Goal: Task Accomplishment & Management: Manage account settings

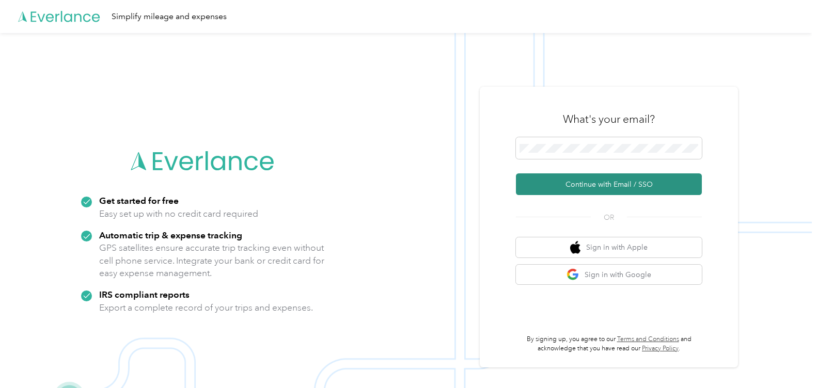
click at [585, 182] on button "Continue with Email / SSO" at bounding box center [609, 184] width 186 height 22
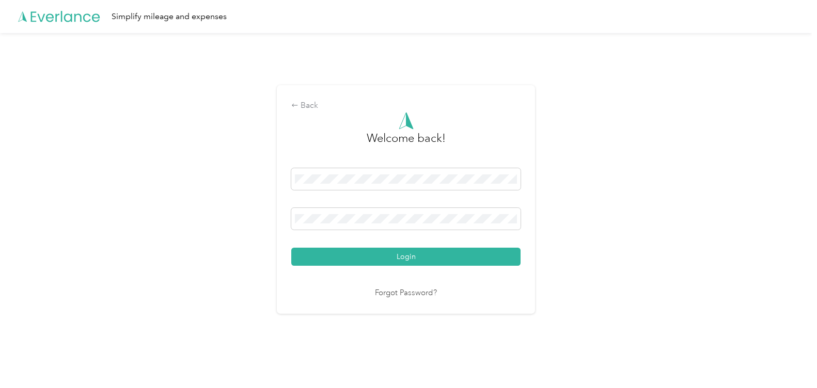
click at [413, 293] on link "Forgot Password?" at bounding box center [406, 294] width 62 height 12
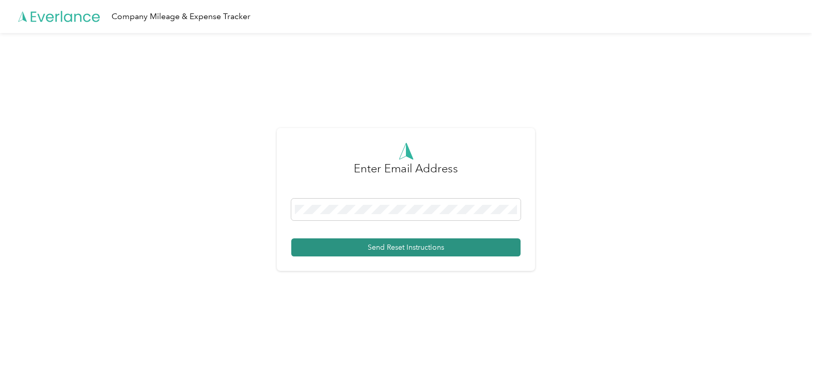
click at [386, 245] on button "Send Reset Instructions" at bounding box center [405, 248] width 229 height 18
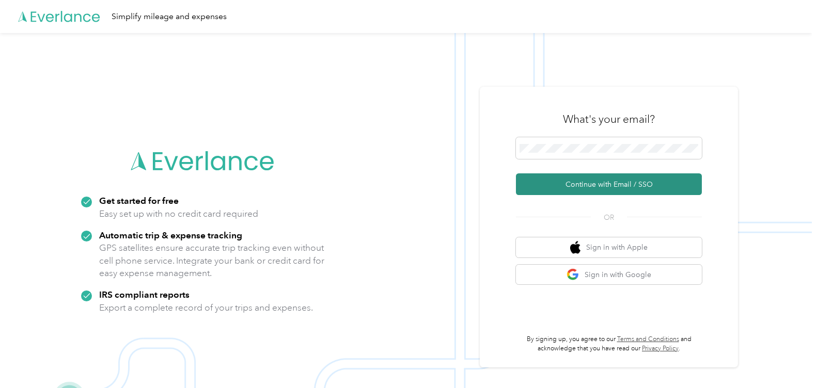
click at [615, 186] on button "Continue with Email / SSO" at bounding box center [609, 184] width 186 height 22
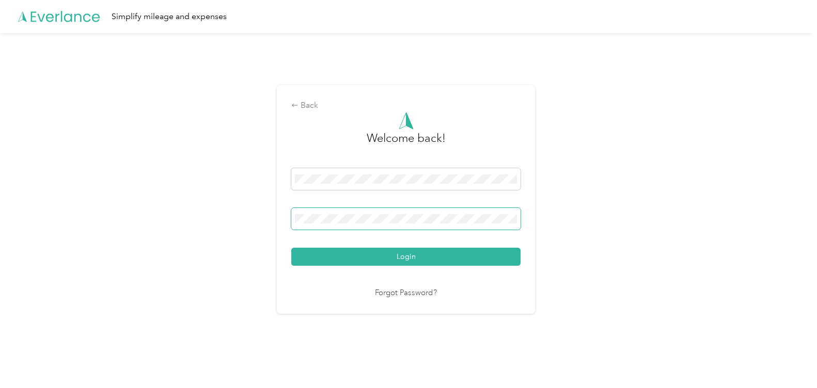
click at [291, 248] on button "Login" at bounding box center [405, 257] width 229 height 18
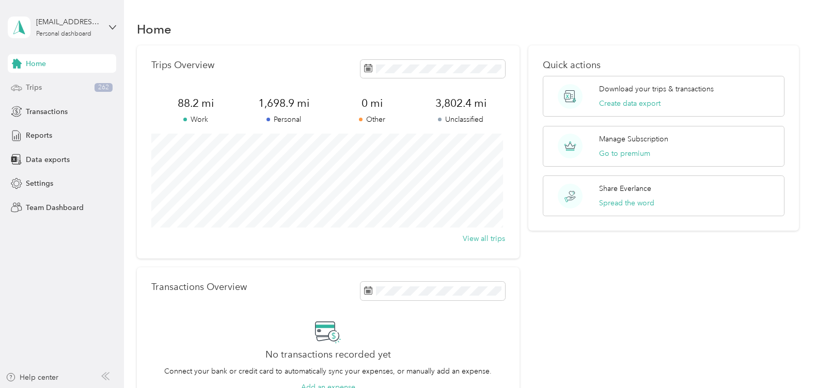
click at [34, 86] on span "Trips" at bounding box center [34, 87] width 16 height 11
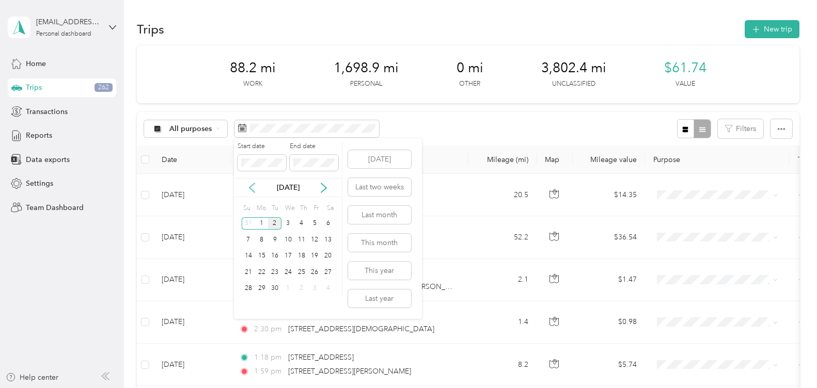
click at [252, 189] on icon at bounding box center [252, 188] width 10 height 10
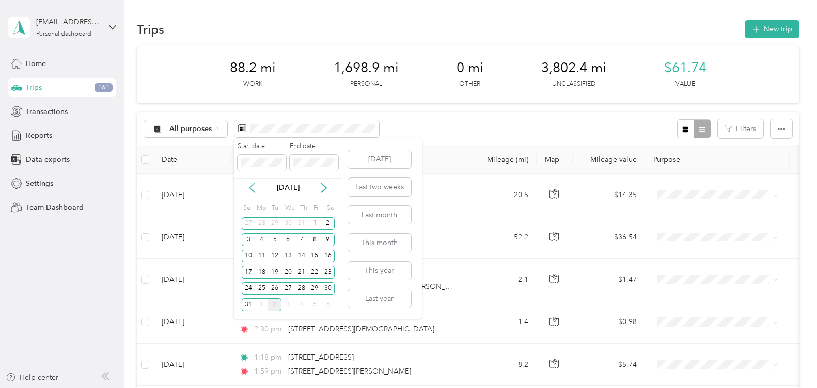
click at [252, 189] on icon at bounding box center [252, 188] width 10 height 10
click at [276, 221] on div "1" at bounding box center [274, 223] width 13 height 13
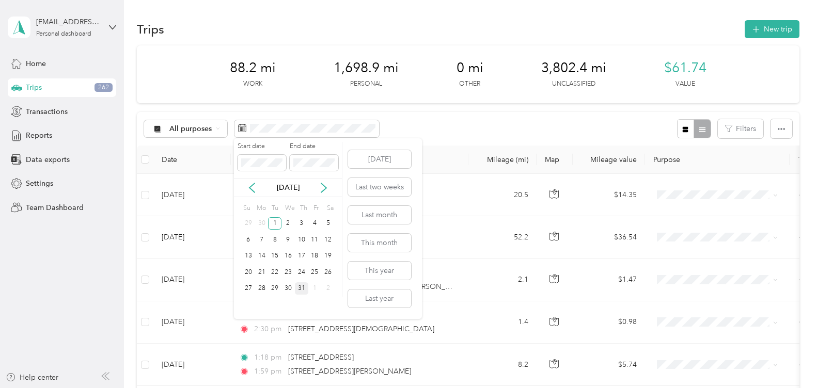
click at [302, 287] on div "31" at bounding box center [301, 288] width 13 height 13
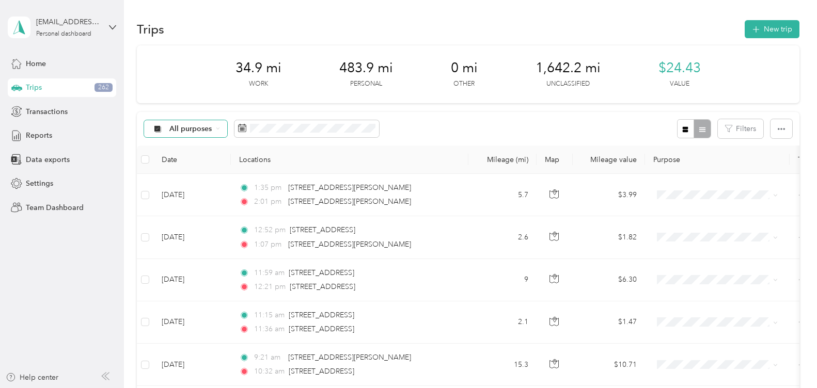
click at [217, 129] on icon at bounding box center [218, 128] width 4 height 4
click at [193, 186] on li "Work" at bounding box center [185, 182] width 83 height 18
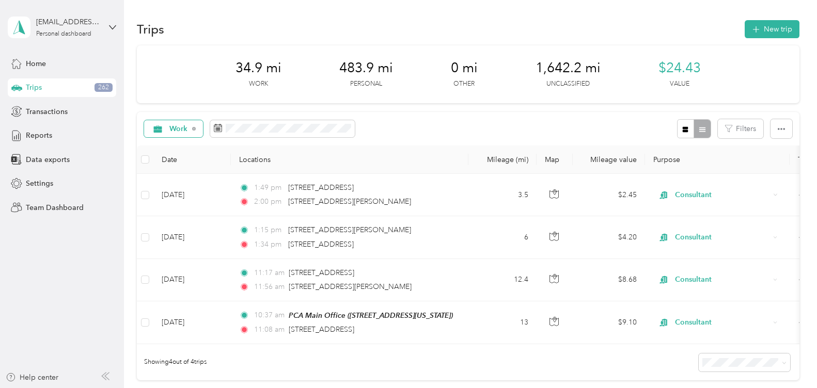
click at [61, 87] on div "Trips 262" at bounding box center [62, 87] width 108 height 19
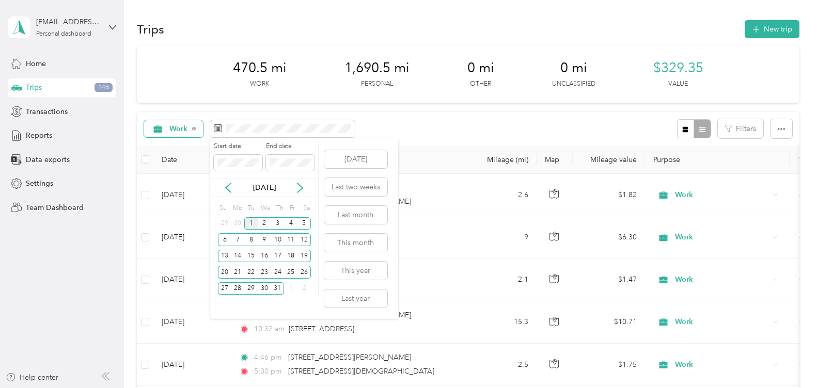
click at [248, 219] on div "1" at bounding box center [250, 223] width 13 height 13
click at [275, 289] on div "31" at bounding box center [277, 288] width 13 height 13
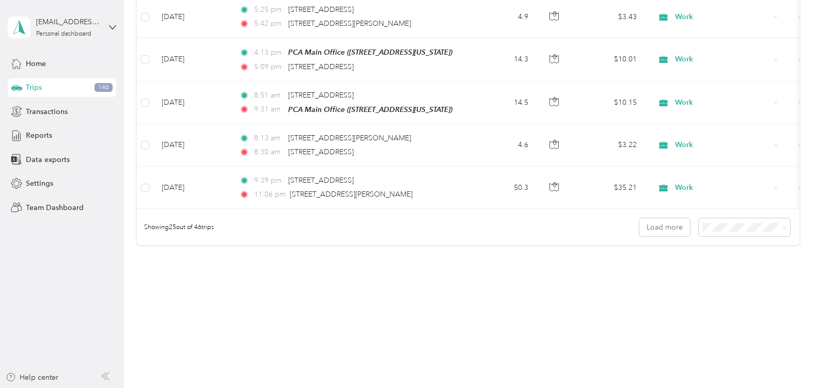
scroll to position [776, 0]
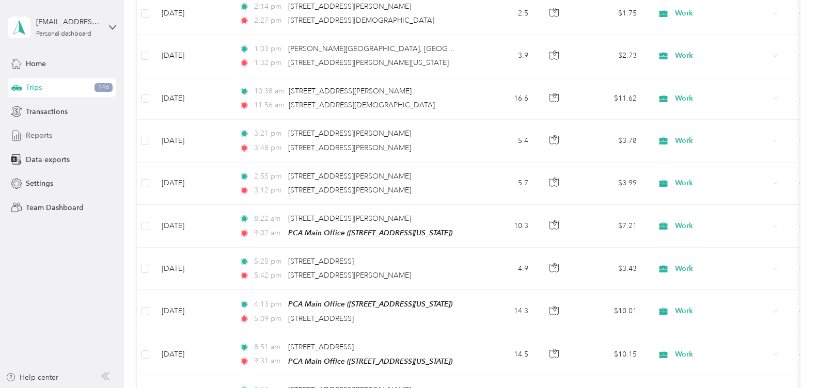
click at [33, 133] on span "Reports" at bounding box center [39, 135] width 26 height 11
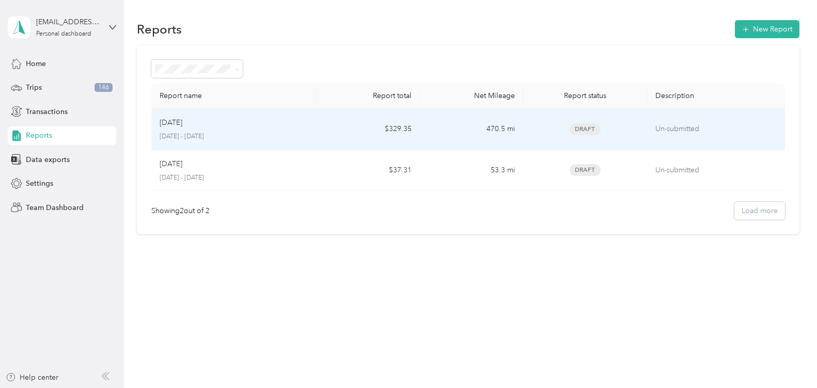
click at [299, 137] on p "[DATE] - [DATE]" at bounding box center [234, 136] width 149 height 9
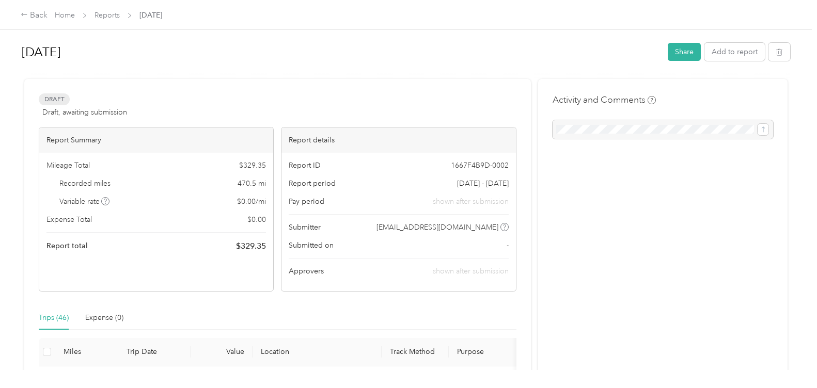
click at [49, 17] on div "Back Home Reports [DATE]" at bounding box center [91, 15] width 141 height 12
click at [29, 13] on div "Back" at bounding box center [34, 15] width 27 height 12
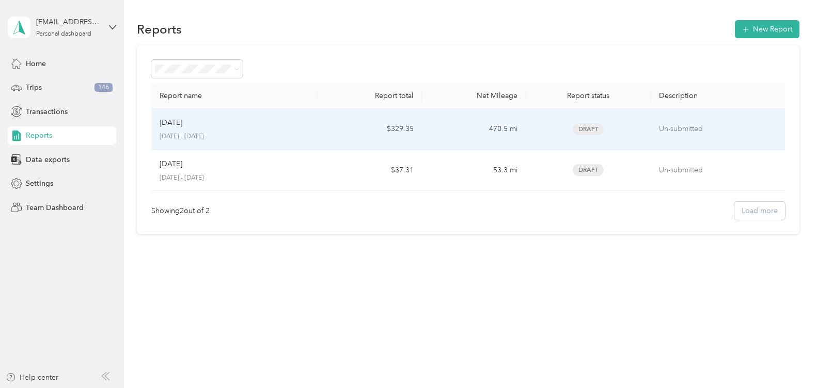
click at [679, 128] on p "Un-submitted" at bounding box center [720, 128] width 122 height 11
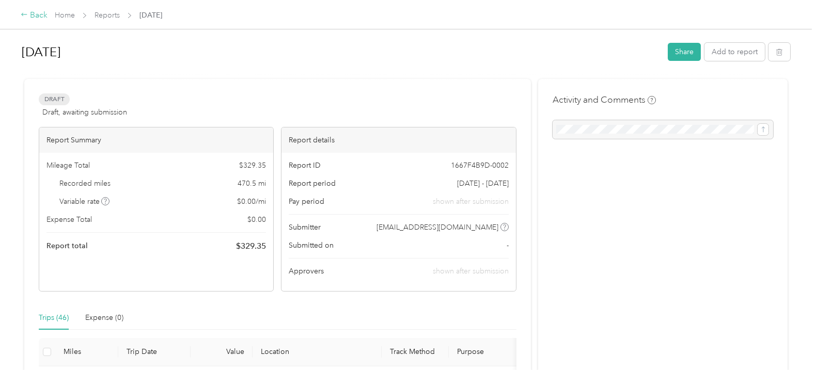
click at [23, 14] on icon at bounding box center [24, 14] width 7 height 7
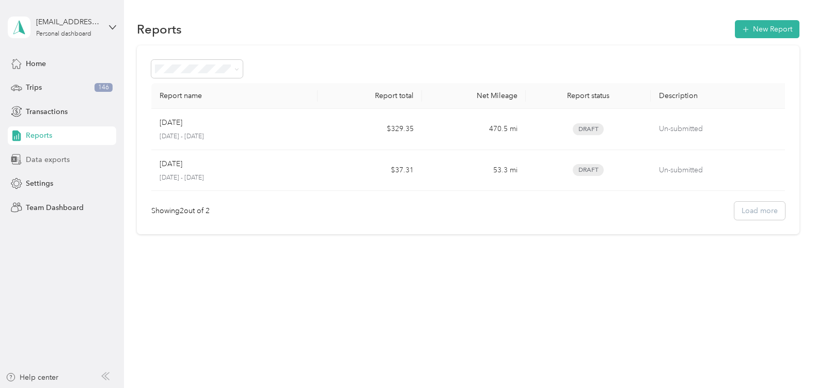
click at [36, 154] on span "Data exports" at bounding box center [48, 159] width 44 height 11
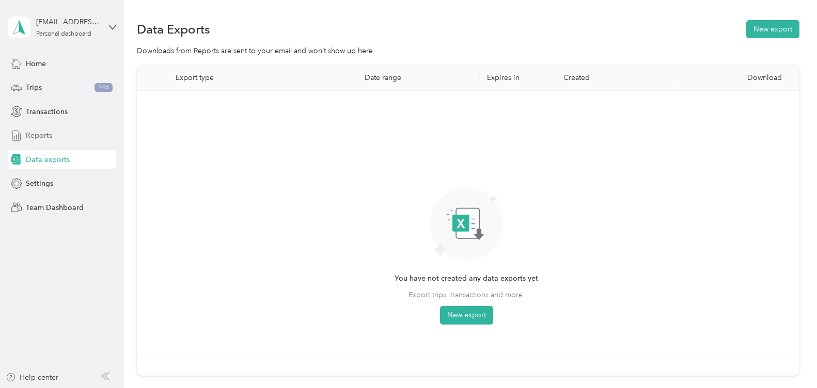
click at [42, 133] on span "Reports" at bounding box center [39, 135] width 26 height 11
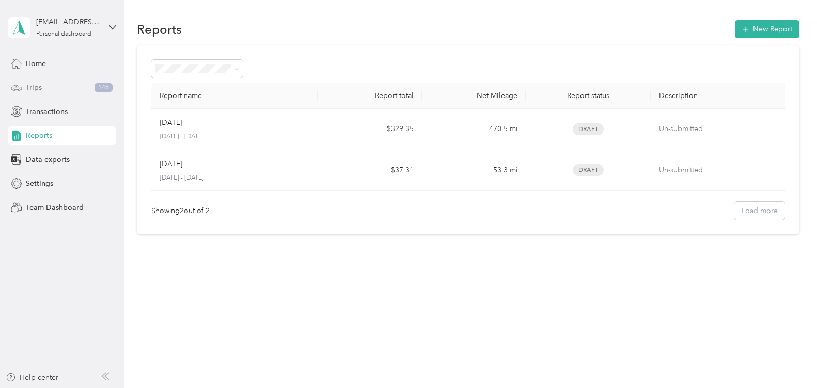
click at [46, 91] on div "Trips 146" at bounding box center [62, 87] width 108 height 19
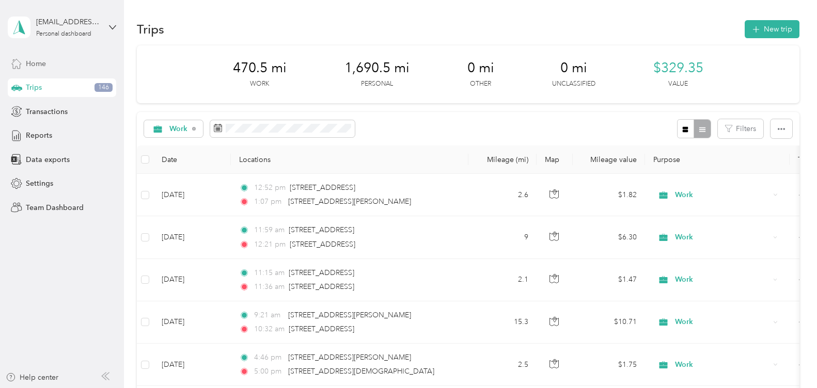
click at [52, 67] on div "Home" at bounding box center [62, 63] width 108 height 19
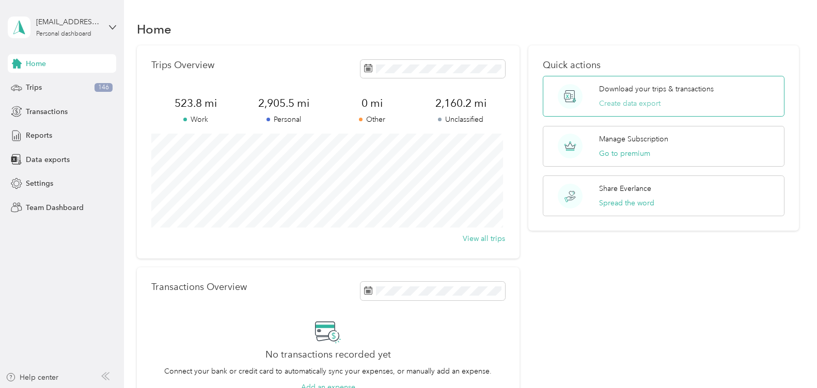
click at [644, 100] on button "Create data export" at bounding box center [629, 103] width 61 height 11
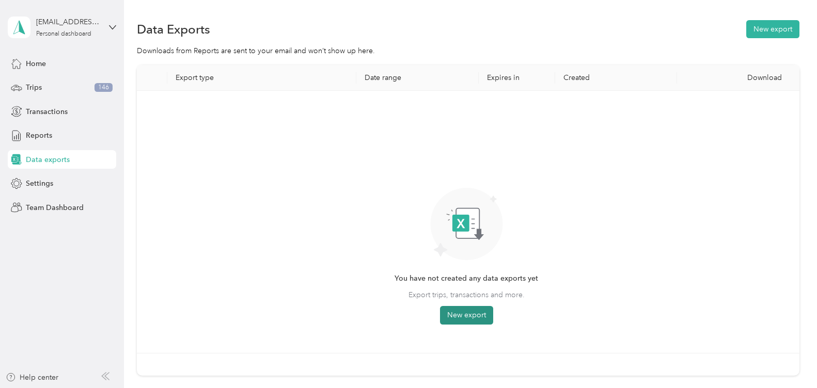
click at [453, 315] on button "New export" at bounding box center [466, 315] width 53 height 19
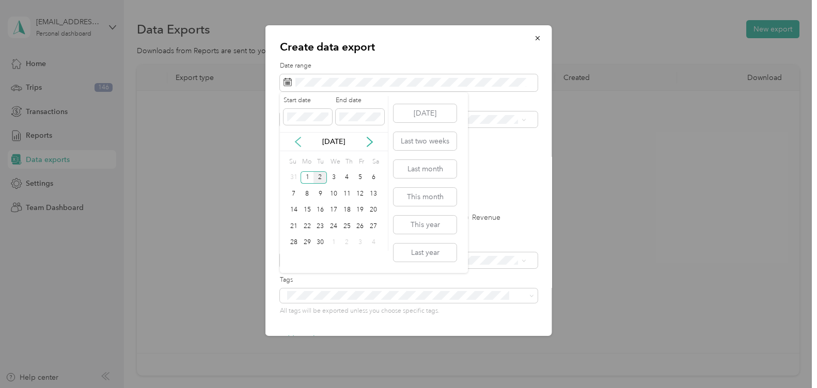
click at [297, 138] on icon at bounding box center [298, 142] width 10 height 10
click at [320, 175] on div "1" at bounding box center [319, 177] width 13 height 13
click at [347, 243] on div "31" at bounding box center [346, 242] width 13 height 13
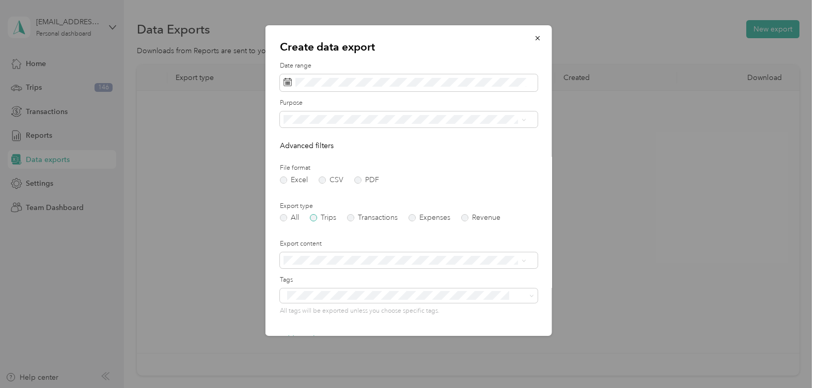
click at [315, 217] on label "Trips" at bounding box center [323, 217] width 26 height 7
click at [324, 179] on label "CSV" at bounding box center [331, 180] width 25 height 7
click at [382, 293] on div "Summary and full trips list" at bounding box center [399, 296] width 224 height 11
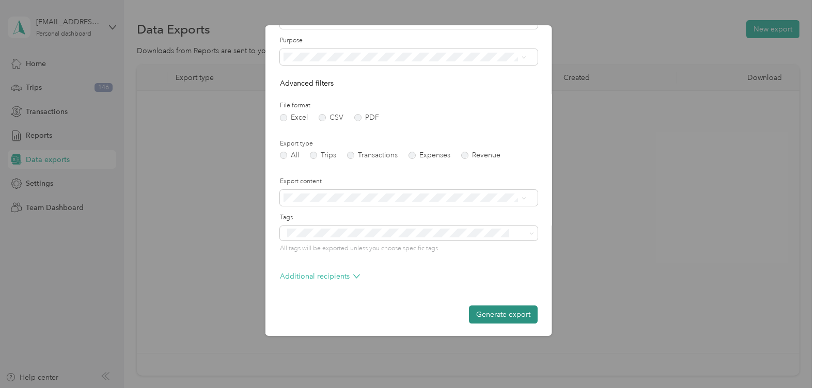
scroll to position [65, 0]
click at [485, 312] on button "Generate export" at bounding box center [503, 313] width 69 height 18
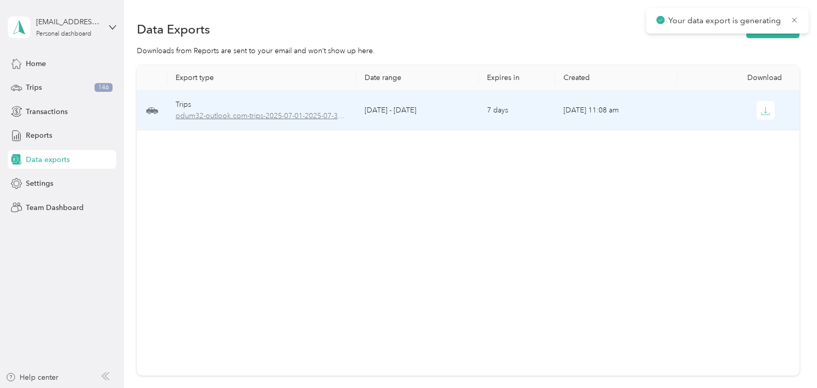
click at [256, 118] on span "odum32-outlook.com-trips-2025-07-01-2025-07-31.csv" at bounding box center [262, 115] width 172 height 11
click at [761, 110] on icon "button" at bounding box center [764, 110] width 9 height 9
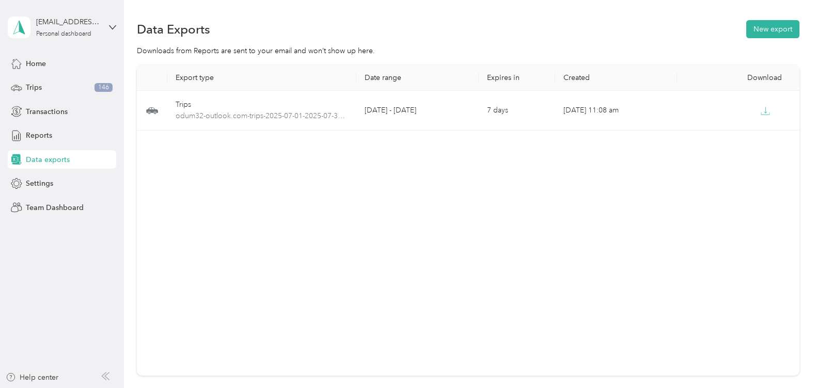
click at [40, 161] on span "Data exports" at bounding box center [48, 159] width 44 height 11
click at [36, 159] on span "Data exports" at bounding box center [48, 159] width 44 height 11
click at [757, 29] on button "New export" at bounding box center [772, 29] width 53 height 18
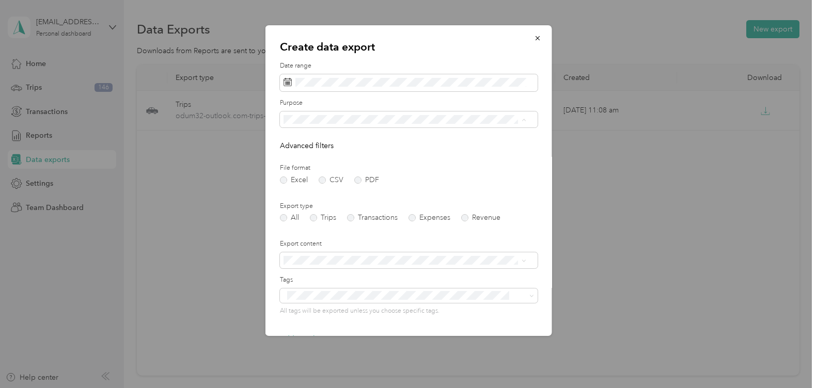
click at [325, 157] on div "Work" at bounding box center [404, 155] width 235 height 11
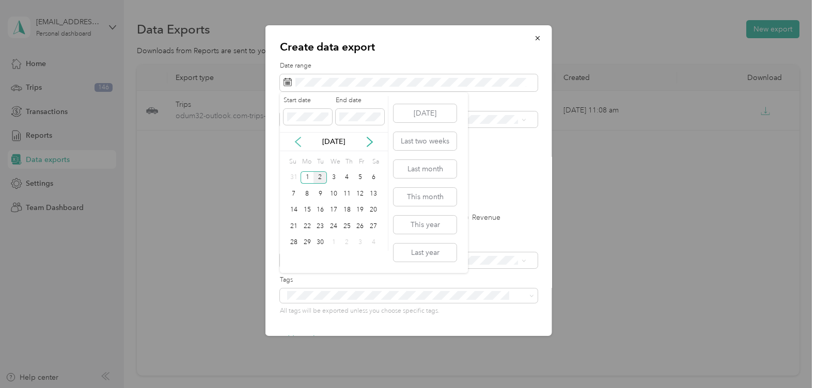
click at [298, 137] on icon at bounding box center [298, 142] width 10 height 10
click at [296, 144] on icon at bounding box center [298, 142] width 10 height 10
click at [321, 175] on div "1" at bounding box center [319, 177] width 13 height 13
click at [348, 245] on div "31" at bounding box center [346, 242] width 13 height 13
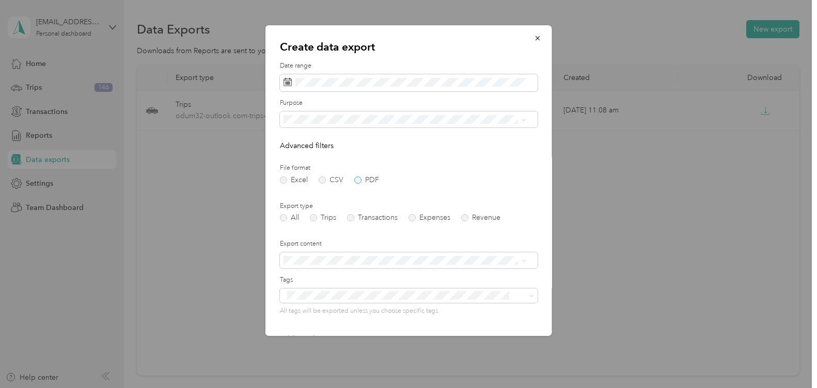
click at [361, 180] on label "PDF" at bounding box center [366, 180] width 25 height 7
click at [314, 219] on label "Trips" at bounding box center [323, 217] width 26 height 7
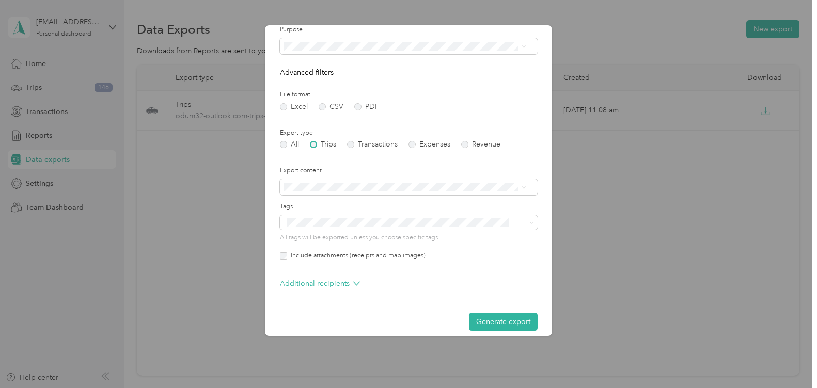
scroll to position [83, 0]
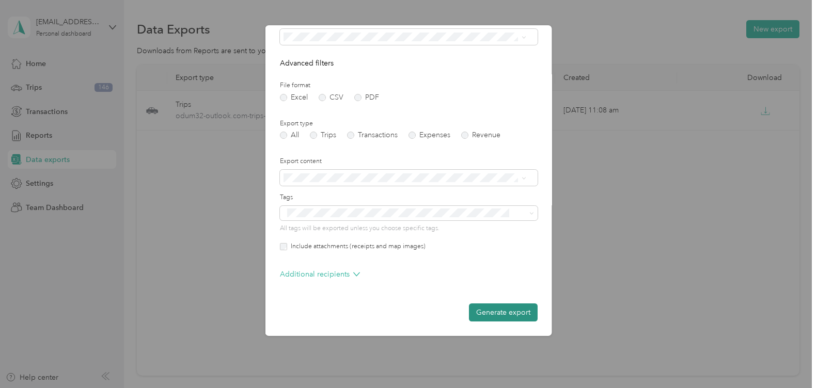
click at [509, 314] on button "Generate export" at bounding box center [503, 313] width 69 height 18
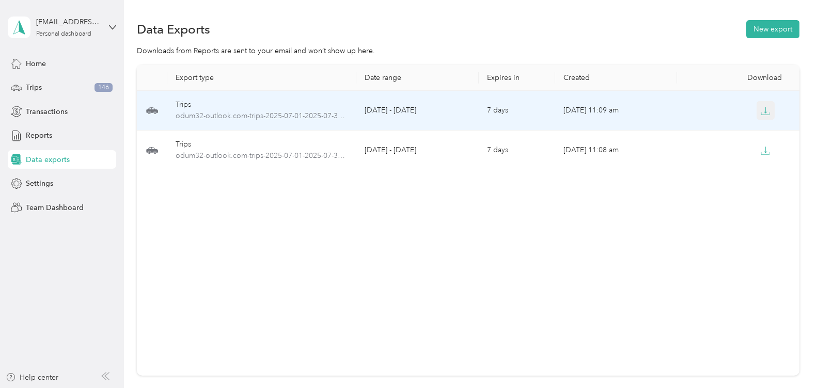
click at [764, 110] on icon "button" at bounding box center [764, 110] width 9 height 9
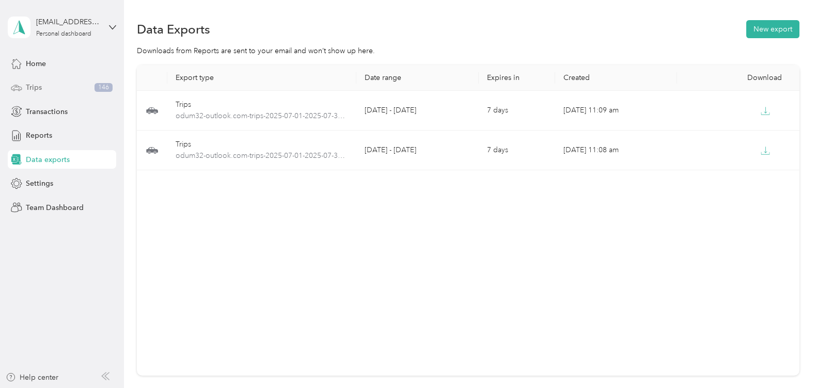
click at [43, 90] on div "Trips 146" at bounding box center [62, 87] width 108 height 19
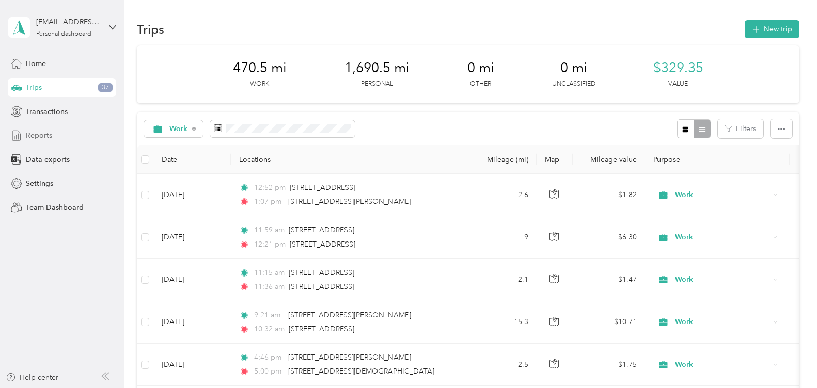
click at [38, 132] on span "Reports" at bounding box center [39, 135] width 26 height 11
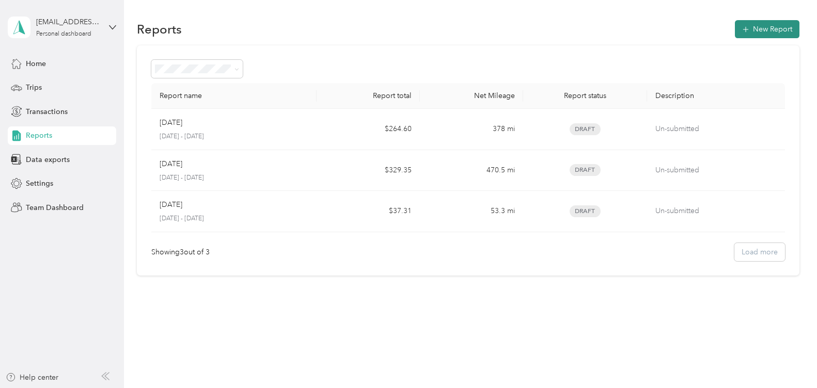
click at [756, 30] on button "New Report" at bounding box center [767, 29] width 65 height 18
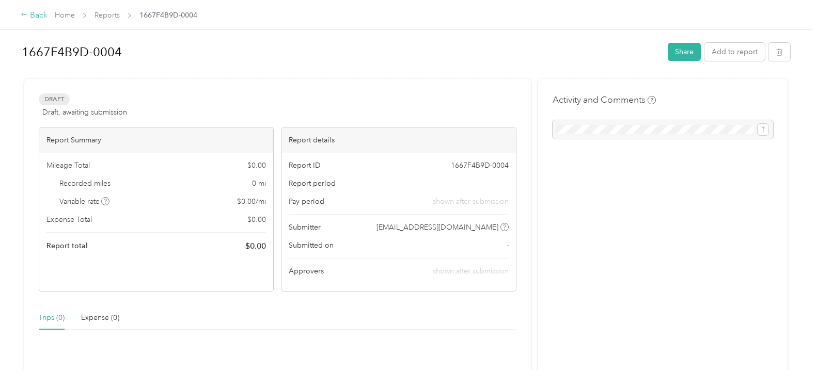
click at [34, 13] on div "Back" at bounding box center [34, 15] width 27 height 12
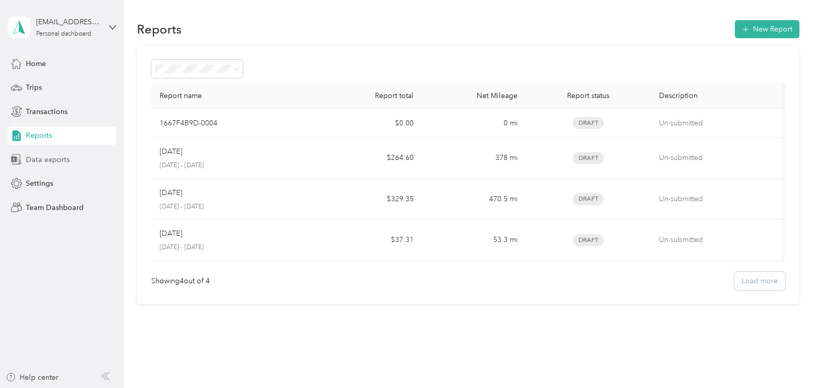
click at [57, 159] on span "Data exports" at bounding box center [48, 159] width 44 height 11
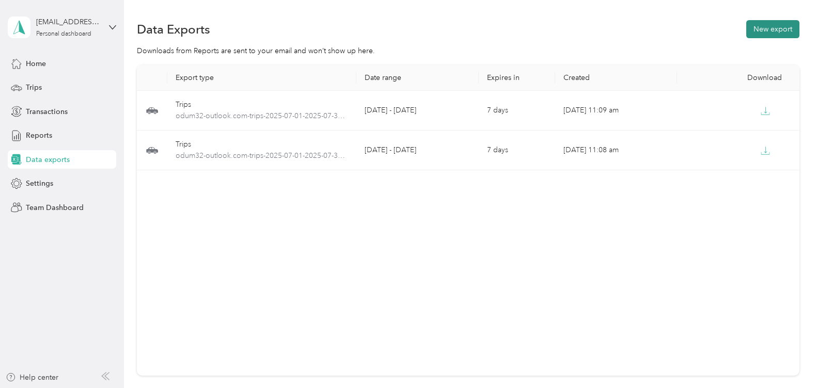
click at [766, 26] on button "New export" at bounding box center [772, 29] width 53 height 18
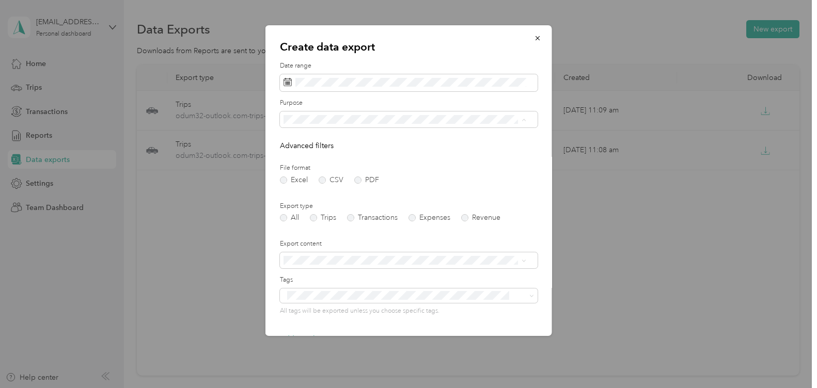
click at [307, 159] on li "Work" at bounding box center [405, 156] width 250 height 18
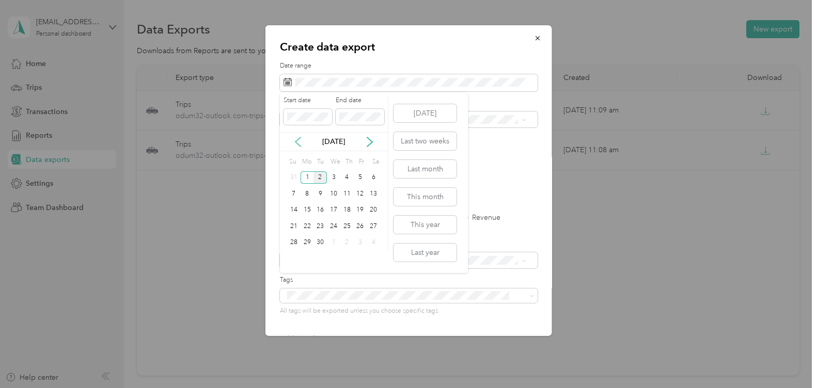
click at [300, 146] on icon at bounding box center [297, 141] width 5 height 9
click at [360, 175] on div "1" at bounding box center [360, 177] width 13 height 13
click at [292, 257] on div "31" at bounding box center [293, 258] width 13 height 13
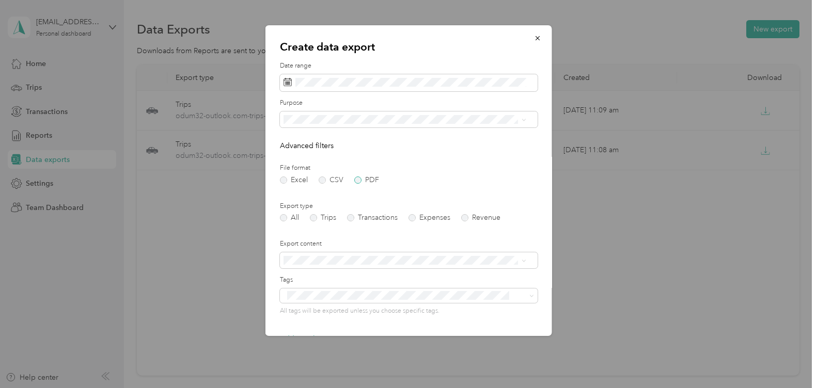
click at [360, 179] on label "PDF" at bounding box center [366, 180] width 25 height 7
click at [317, 219] on label "Trips" at bounding box center [323, 217] width 26 height 7
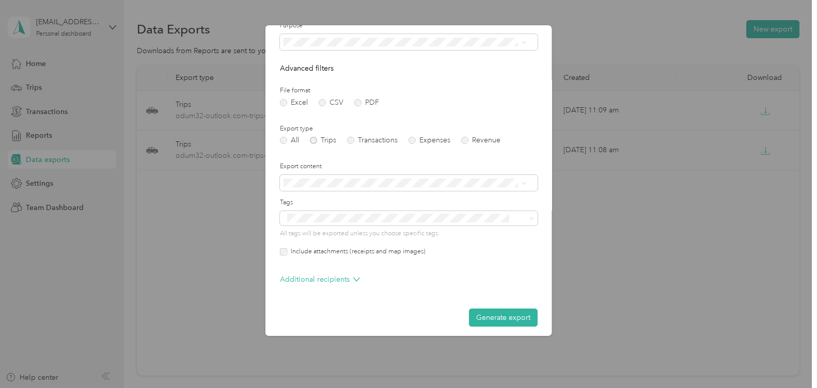
scroll to position [83, 0]
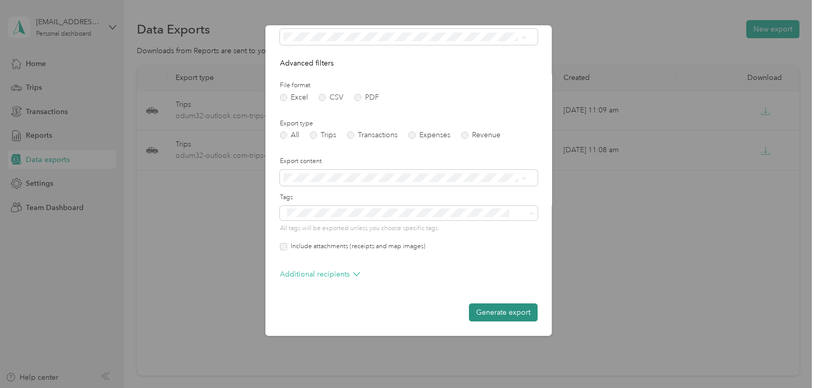
click at [491, 311] on button "Generate export" at bounding box center [503, 313] width 69 height 18
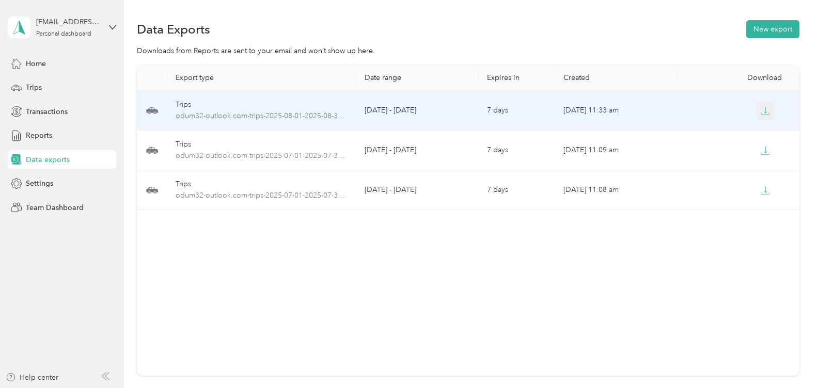
click at [764, 109] on icon "button" at bounding box center [764, 110] width 9 height 9
